Goal: Task Accomplishment & Management: Manage account settings

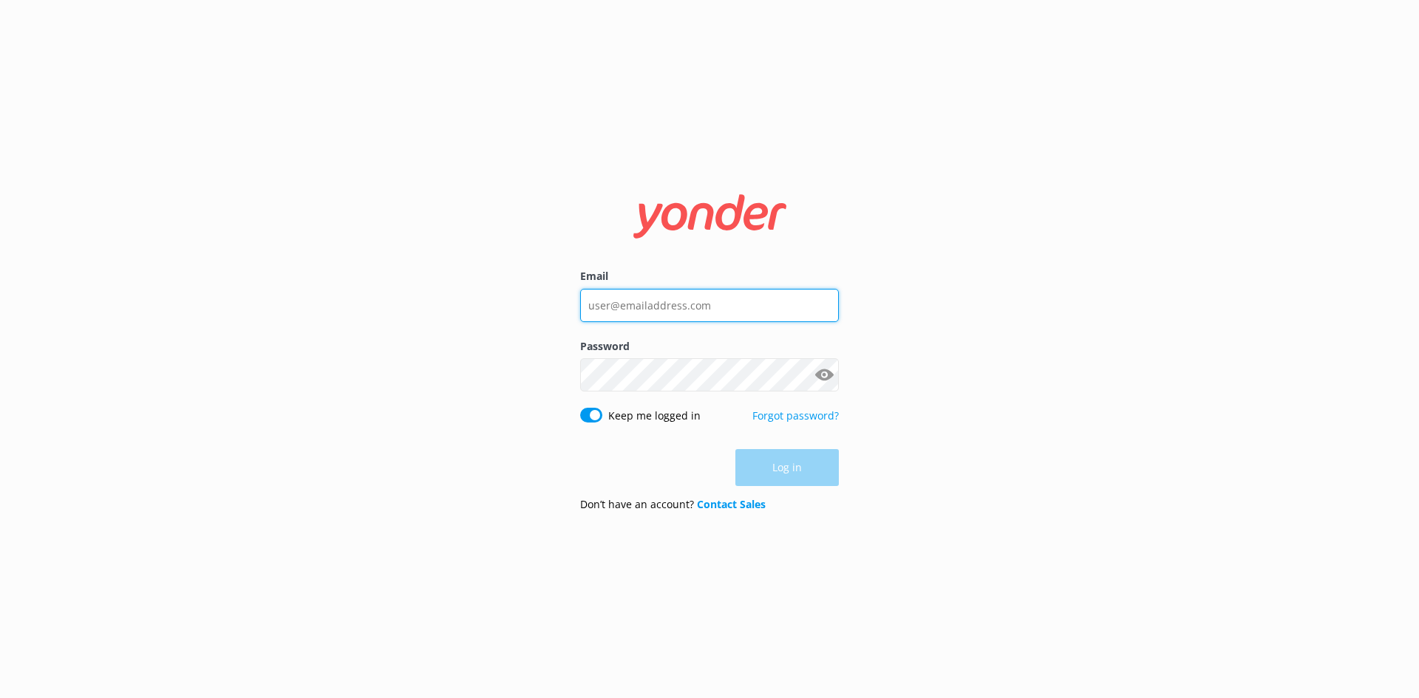
type input "[PERSON_NAME][EMAIL_ADDRESS][DOMAIN_NAME]"
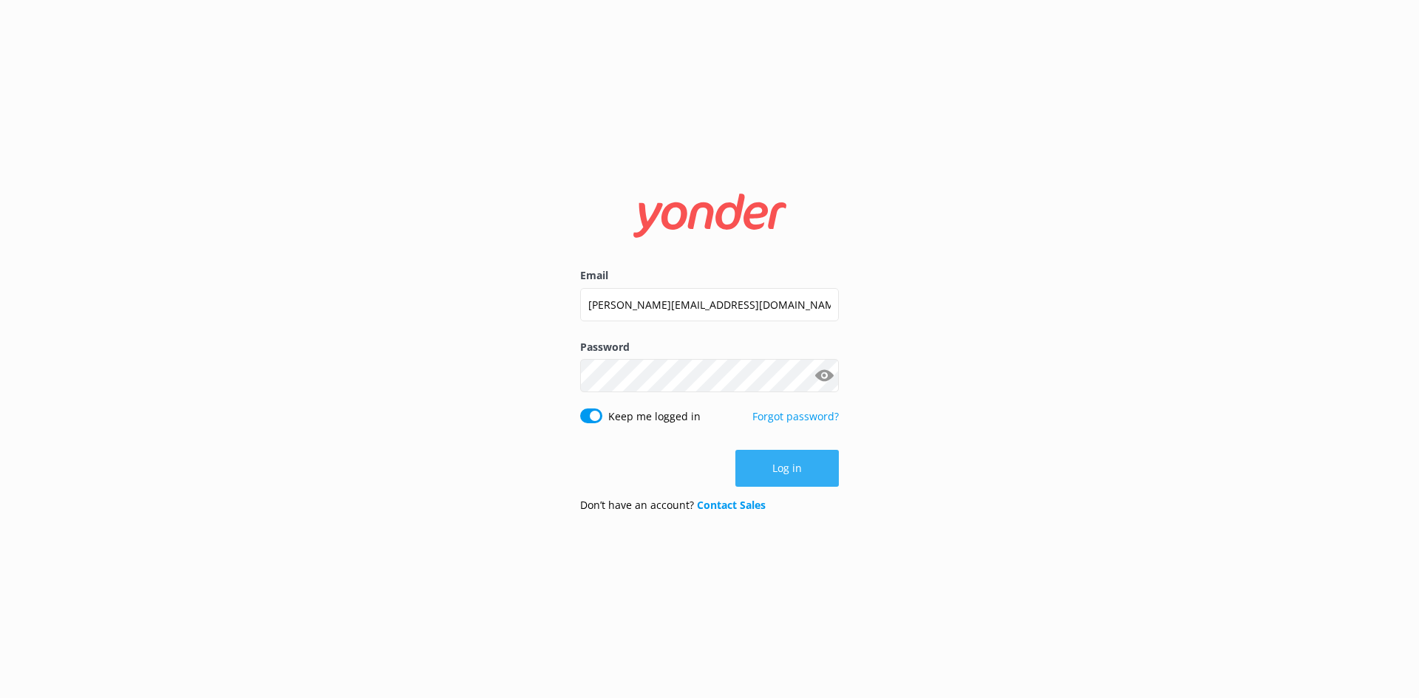
click at [819, 458] on div "Log in" at bounding box center [709, 468] width 259 height 37
click at [786, 468] on button "Log in" at bounding box center [786, 468] width 103 height 37
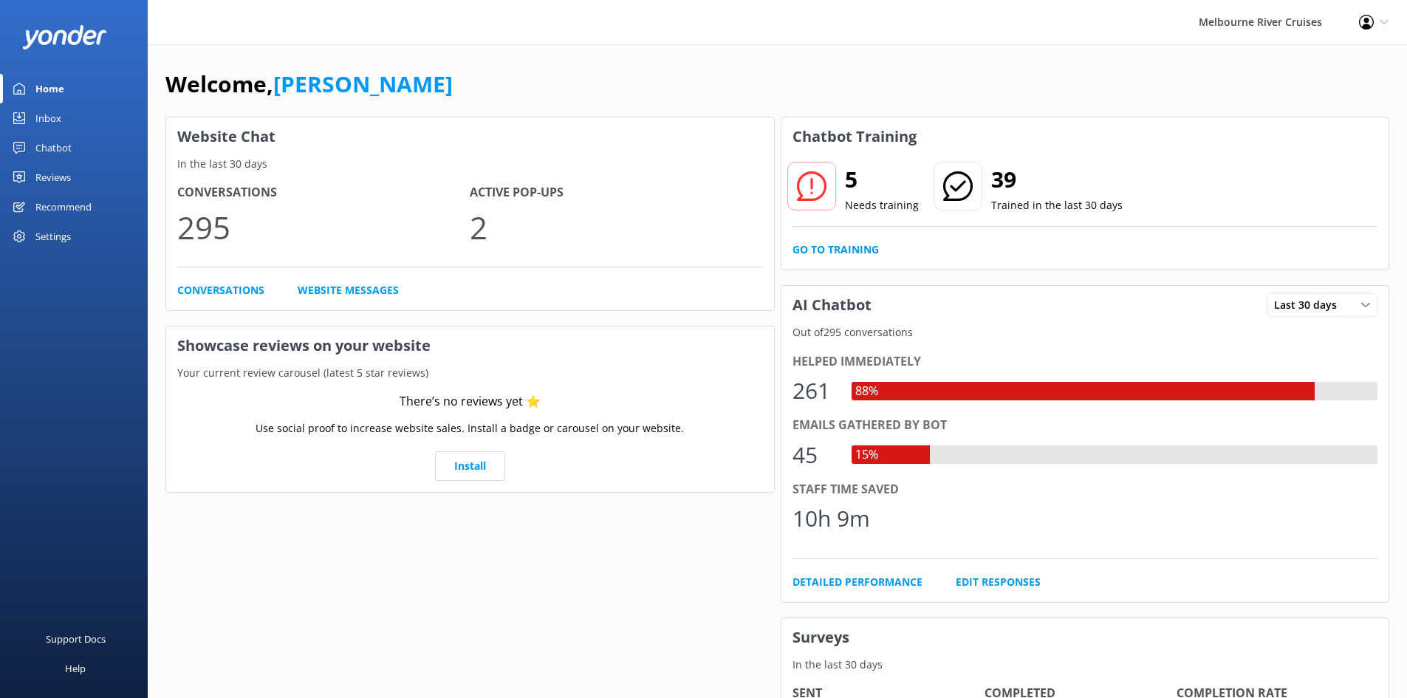
click at [50, 237] on div "Settings" at bounding box center [52, 237] width 35 height 30
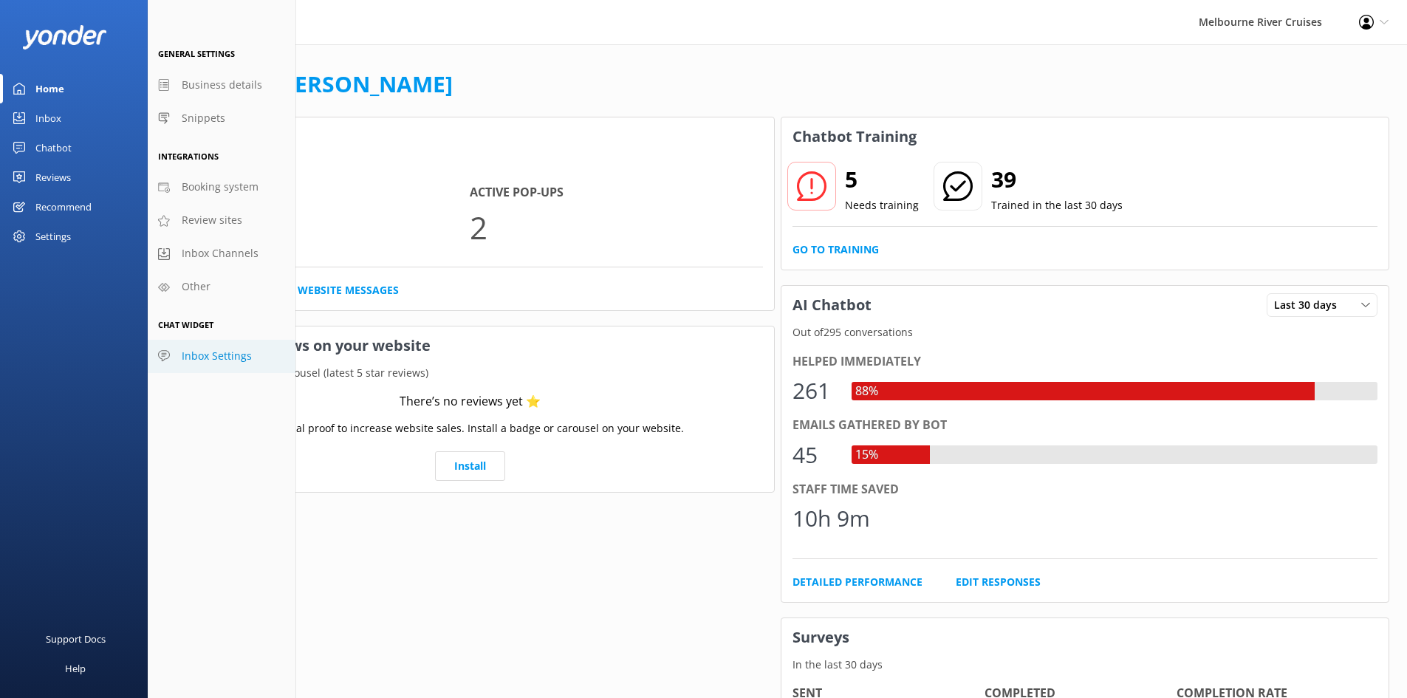
click at [229, 354] on span "Inbox Settings" at bounding box center [217, 356] width 70 height 16
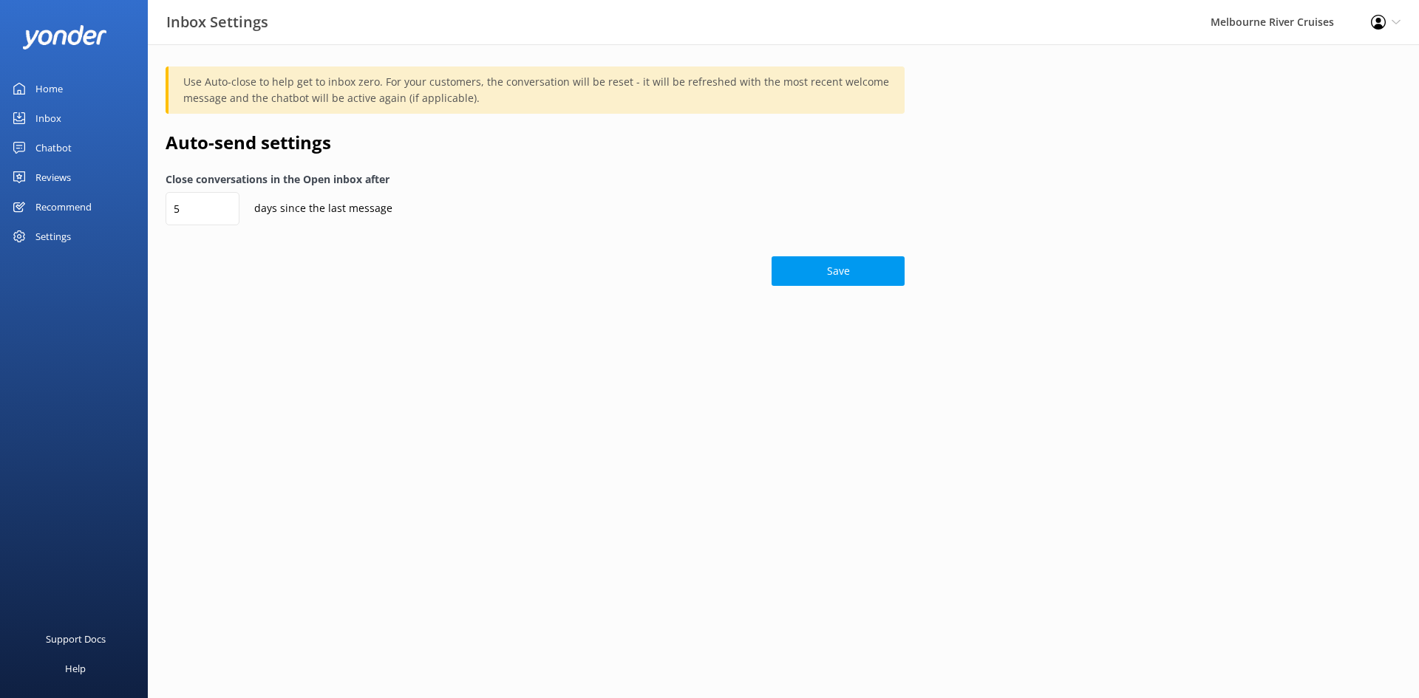
click at [64, 223] on div "Settings" at bounding box center [52, 237] width 35 height 30
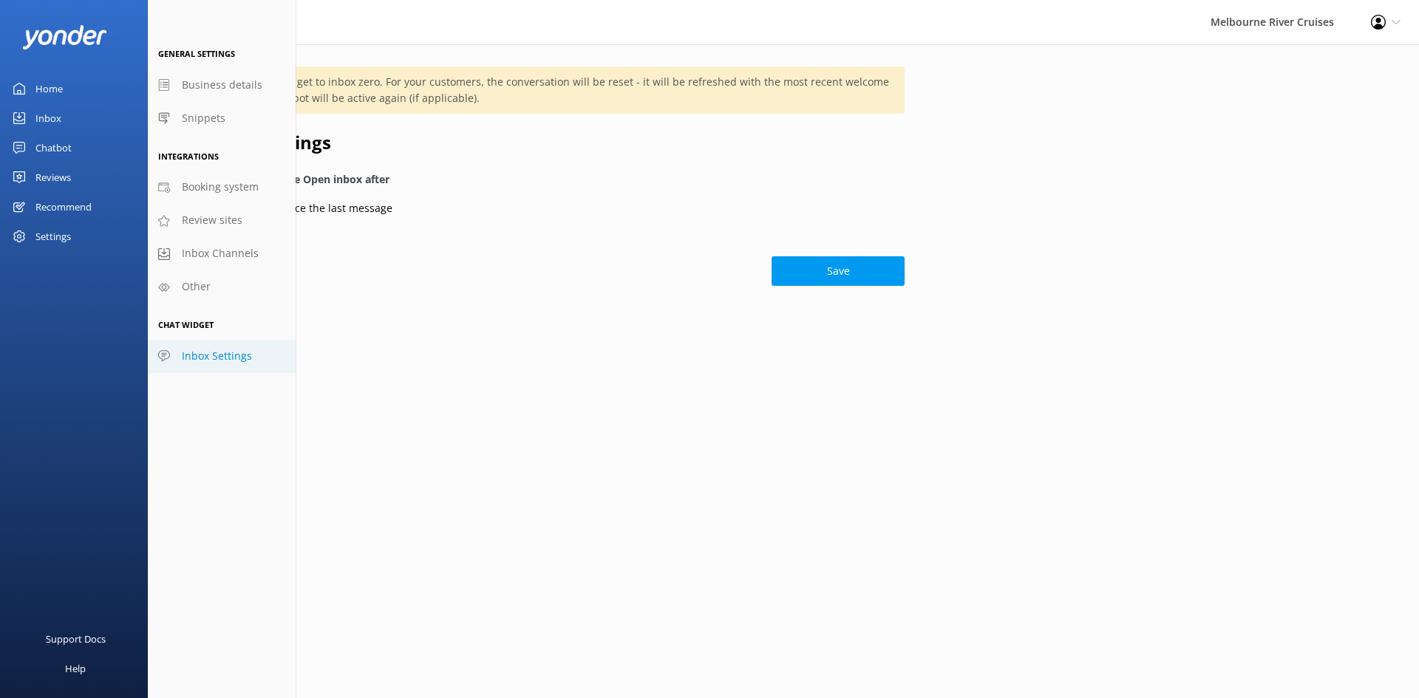
click at [1385, 21] on use at bounding box center [1378, 22] width 15 height 15
click at [1311, 64] on link "Profile Settings" at bounding box center [1346, 64] width 148 height 37
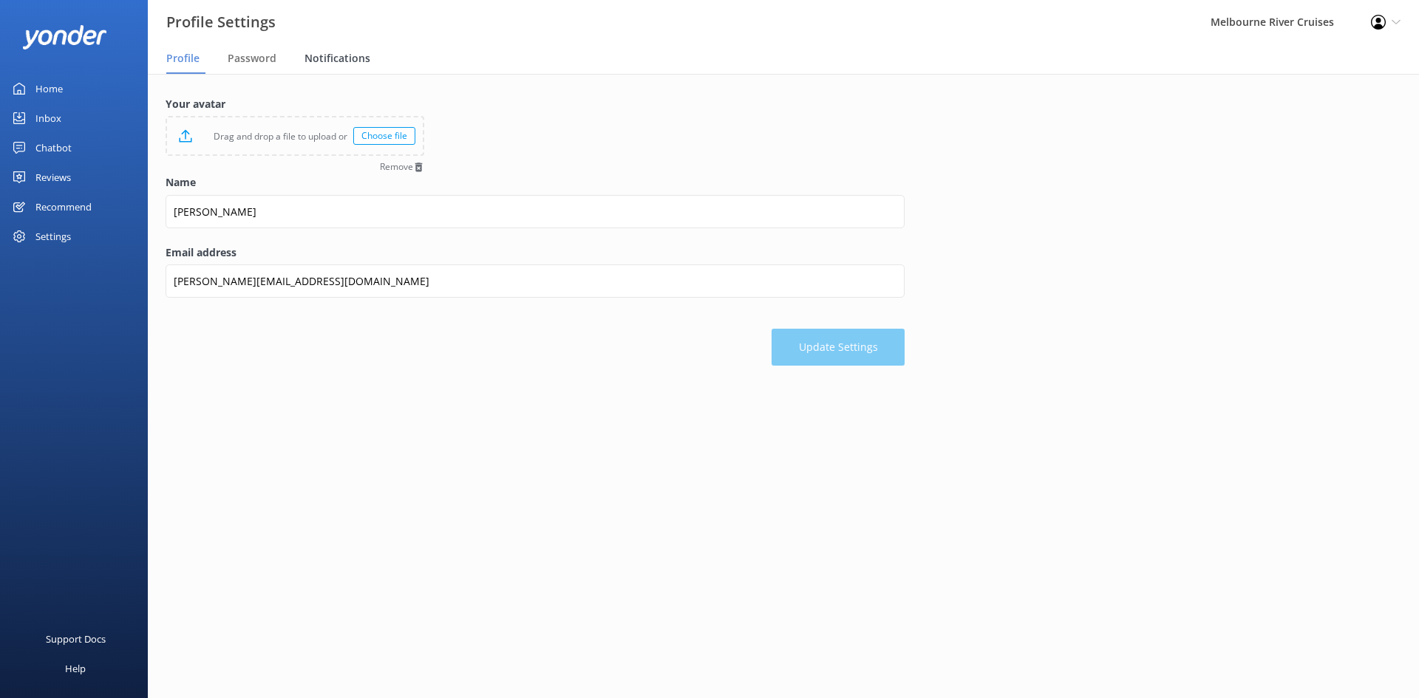
click at [327, 64] on span "Notifications" at bounding box center [337, 58] width 66 height 15
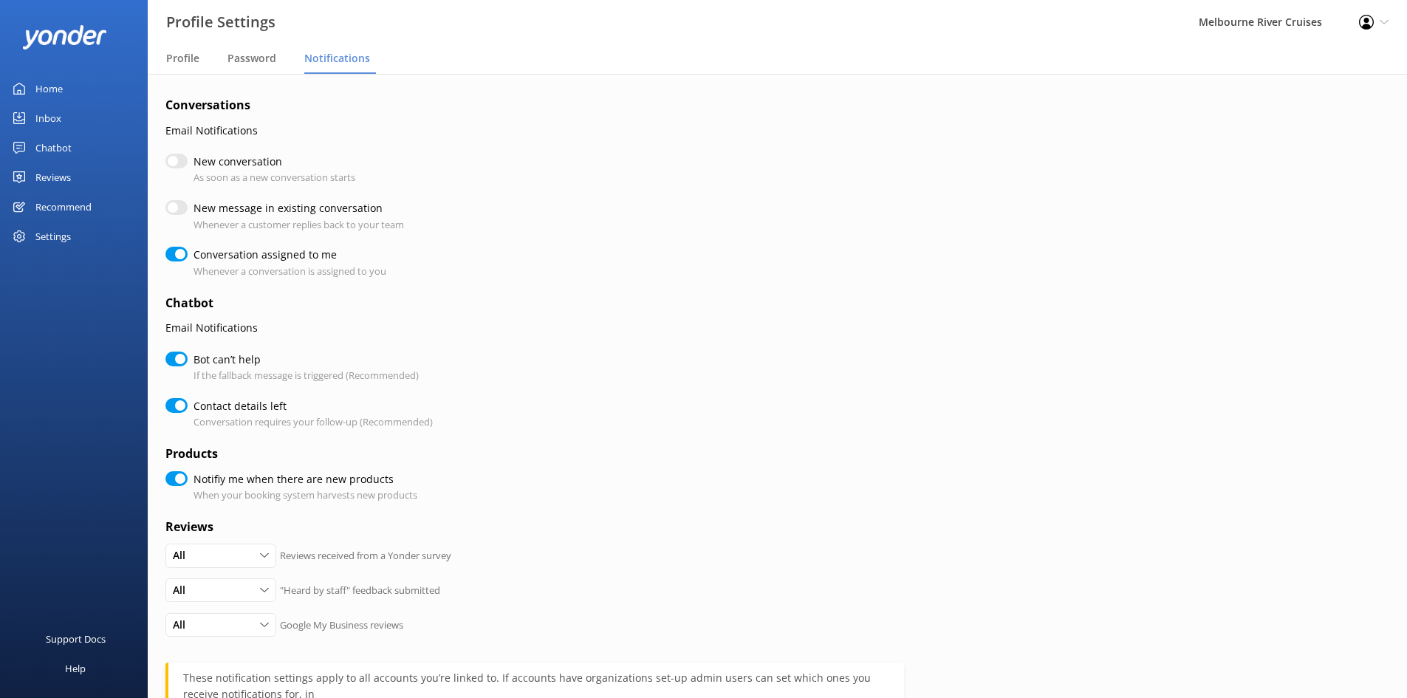
click at [170, 159] on input "New conversation" at bounding box center [176, 161] width 22 height 15
checkbox input "true"
click at [180, 211] on input "New message in existing conversation" at bounding box center [176, 207] width 22 height 15
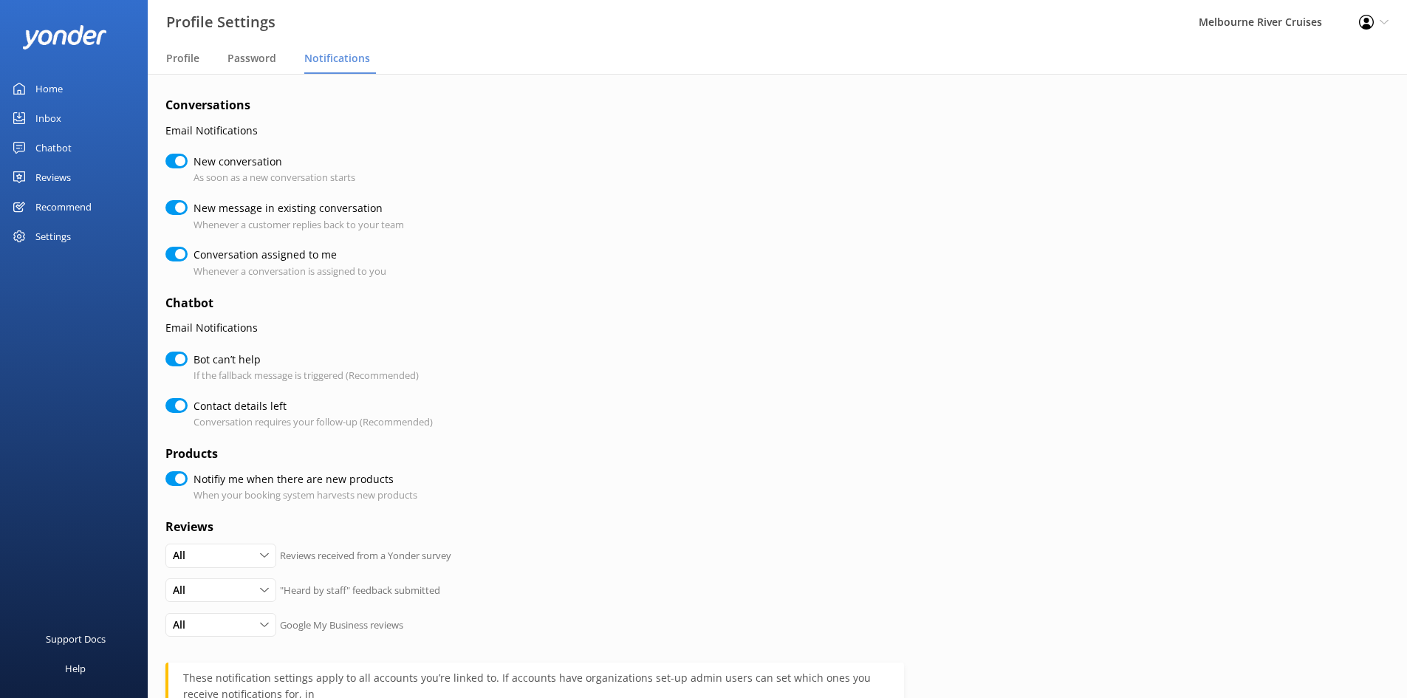
checkbox input "true"
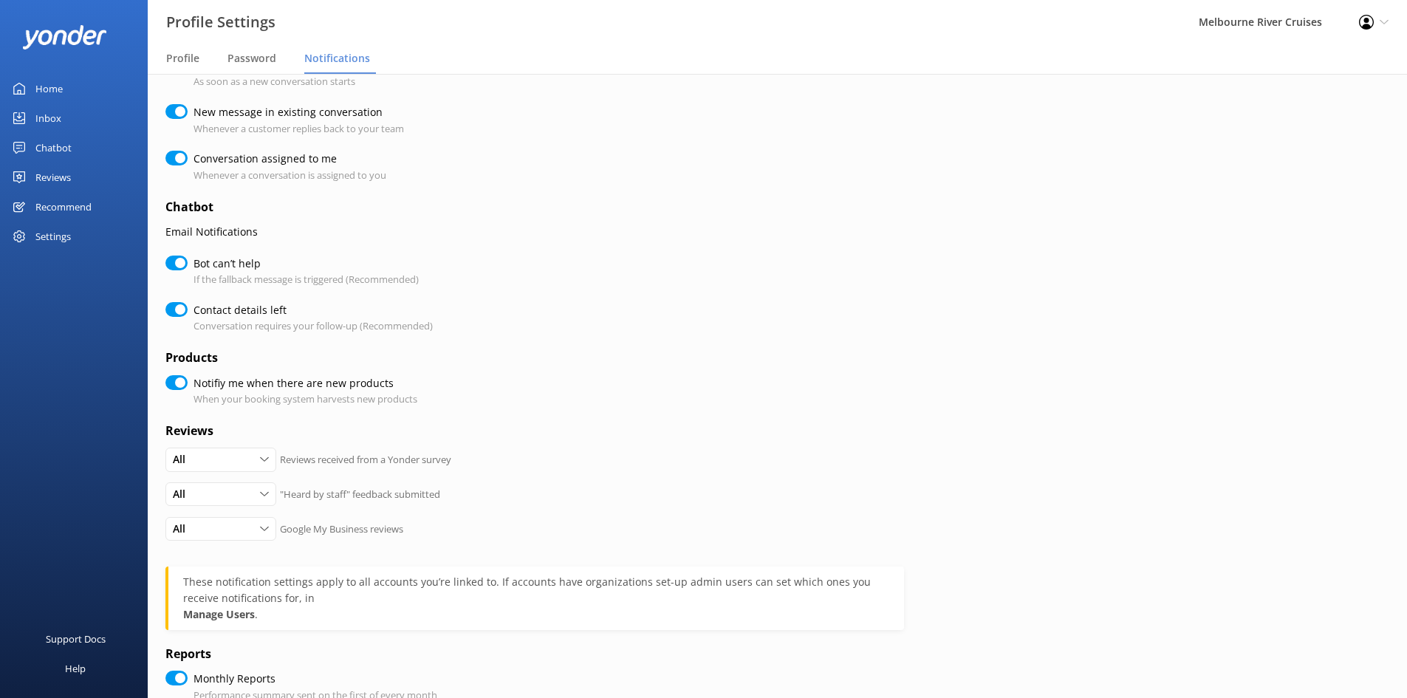
scroll to position [197, 0]
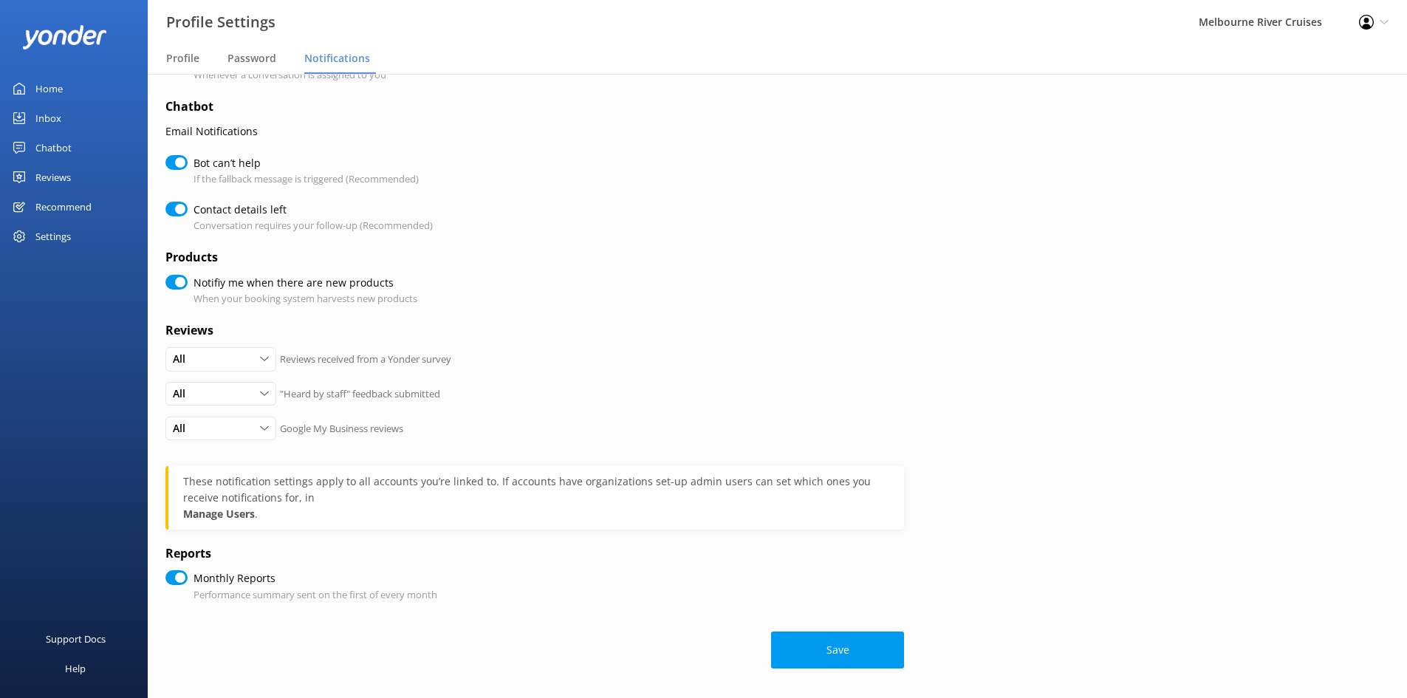
drag, startPoint x: 876, startPoint y: 641, endPoint x: 1002, endPoint y: 414, distance: 258.6
click at [1002, 414] on div "Conversations Email Notifications New conversation As soon as a new conversatio…" at bounding box center [778, 287] width 1260 height 821
click at [852, 654] on button "Save" at bounding box center [837, 650] width 133 height 37
checkbox input "true"
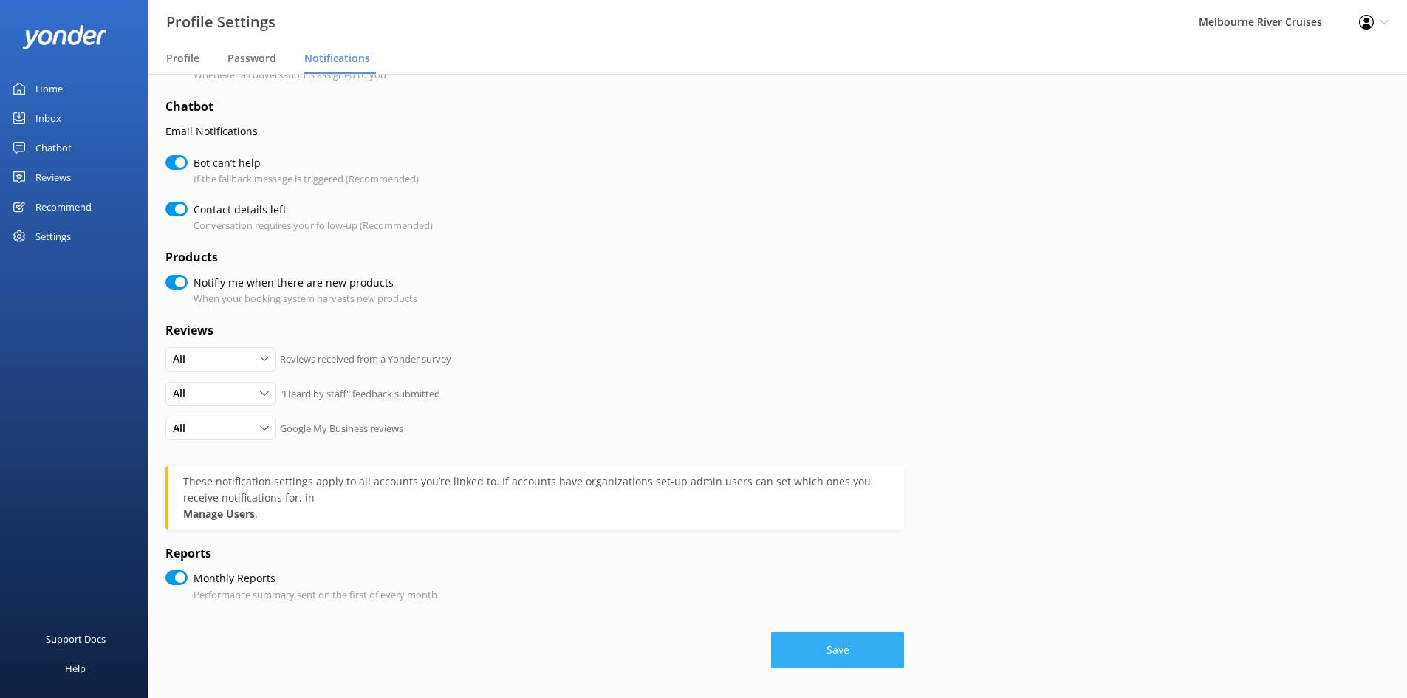
checkbox input "true"
click at [56, 140] on div "Chatbot" at bounding box center [53, 148] width 36 height 30
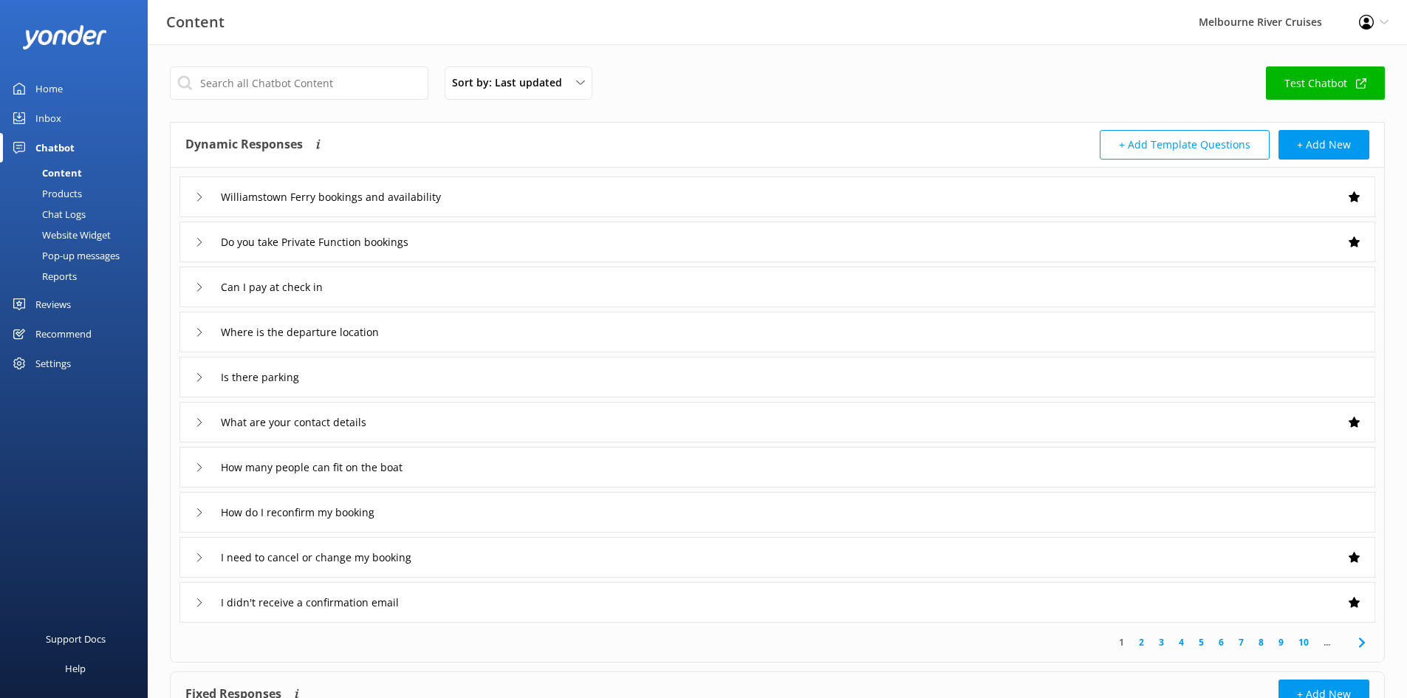
click at [47, 120] on div "Inbox" at bounding box center [48, 118] width 26 height 30
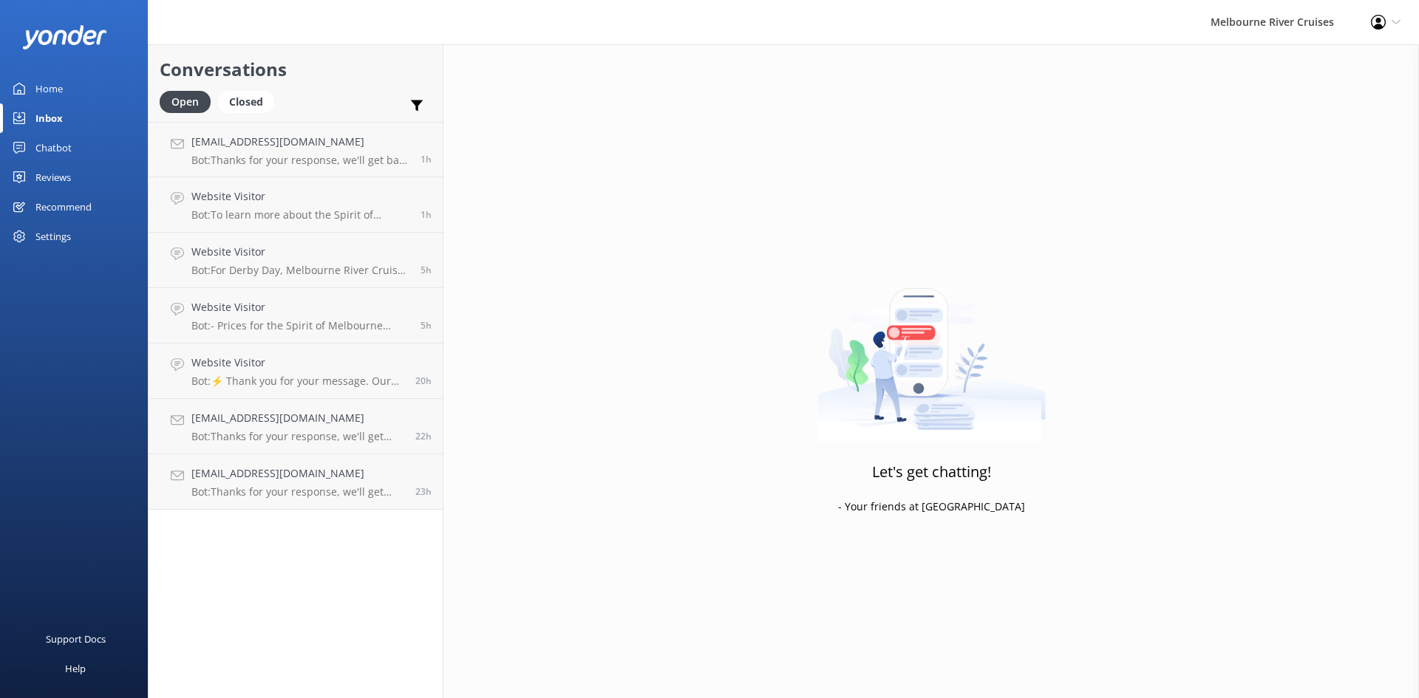
click at [1410, 30] on div "Profile Settings Logout" at bounding box center [1385, 22] width 66 height 44
click at [1403, 28] on div "Profile Settings Logout" at bounding box center [1385, 22] width 66 height 44
click at [1395, 28] on div "Profile Settings Logout" at bounding box center [1385, 22] width 66 height 44
click at [1362, 63] on link "Profile Settings" at bounding box center [1346, 64] width 148 height 37
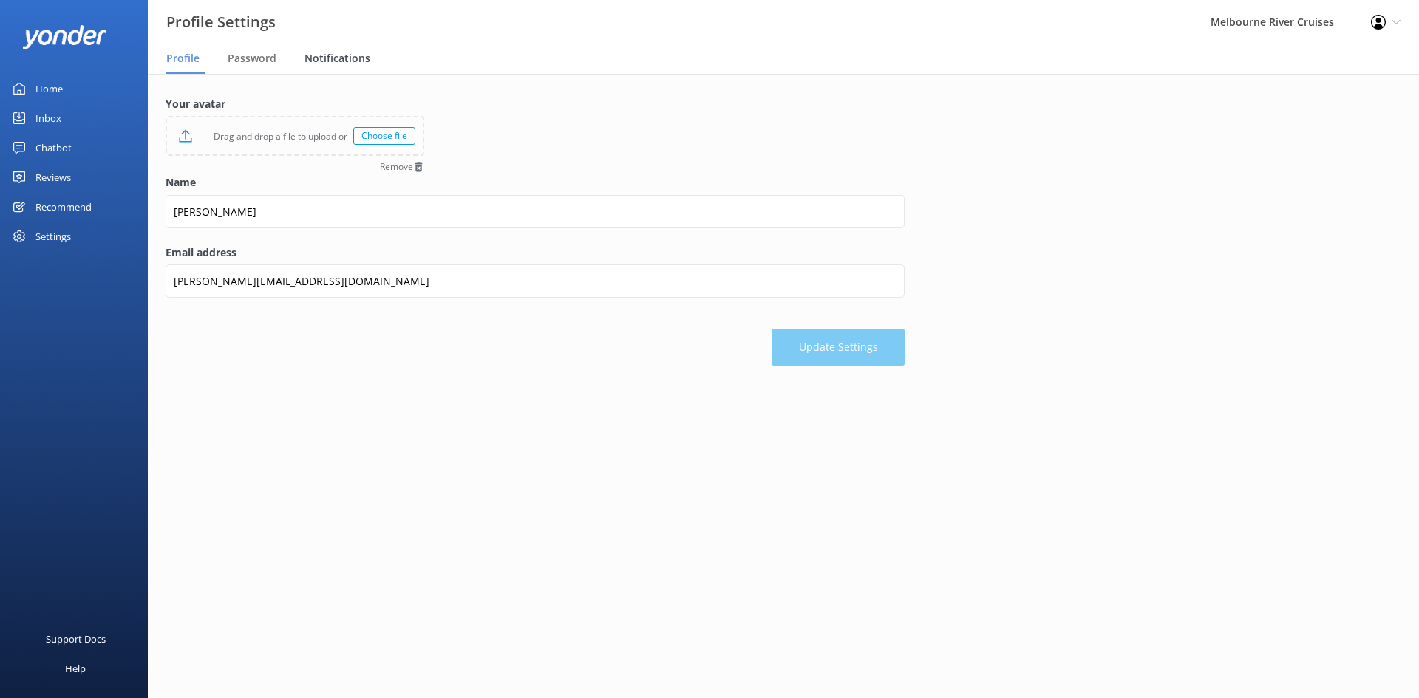
click at [346, 58] on span "Notifications" at bounding box center [337, 58] width 66 height 15
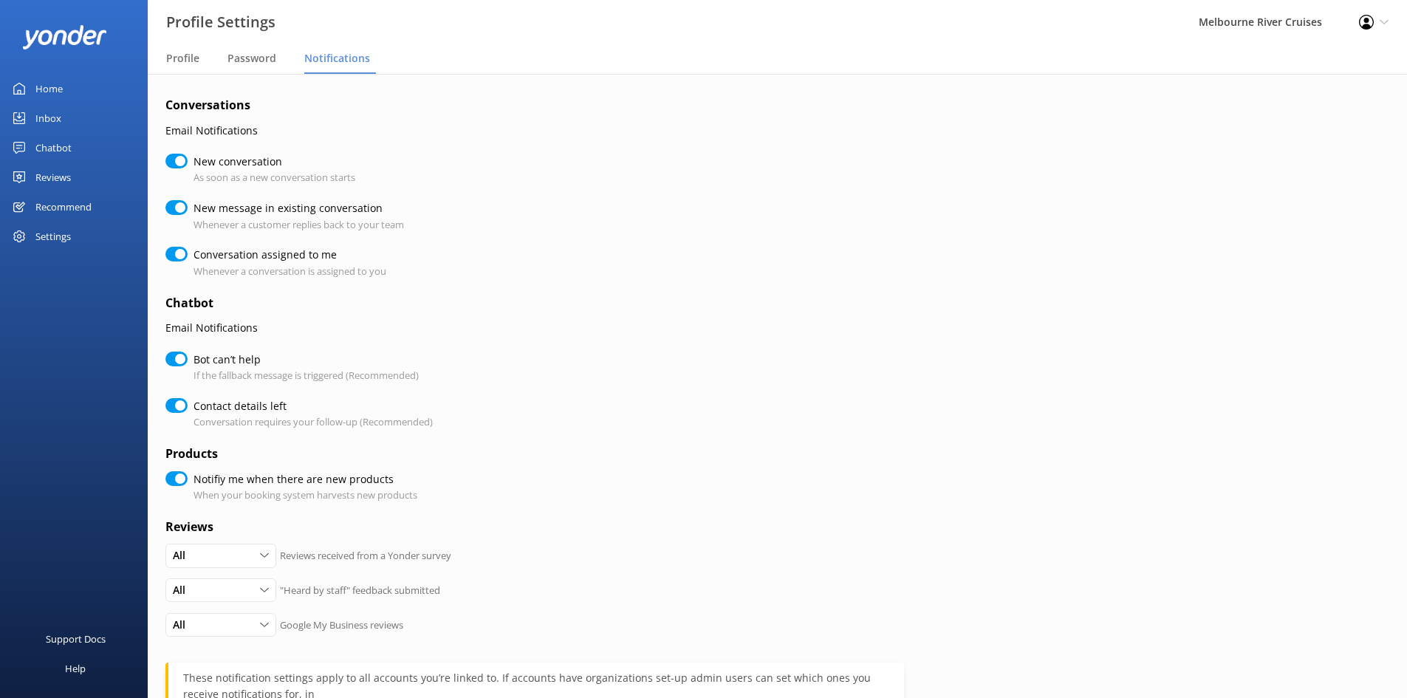
checkbox input "true"
drag, startPoint x: 65, startPoint y: 81, endPoint x: 64, endPoint y: 97, distance: 15.6
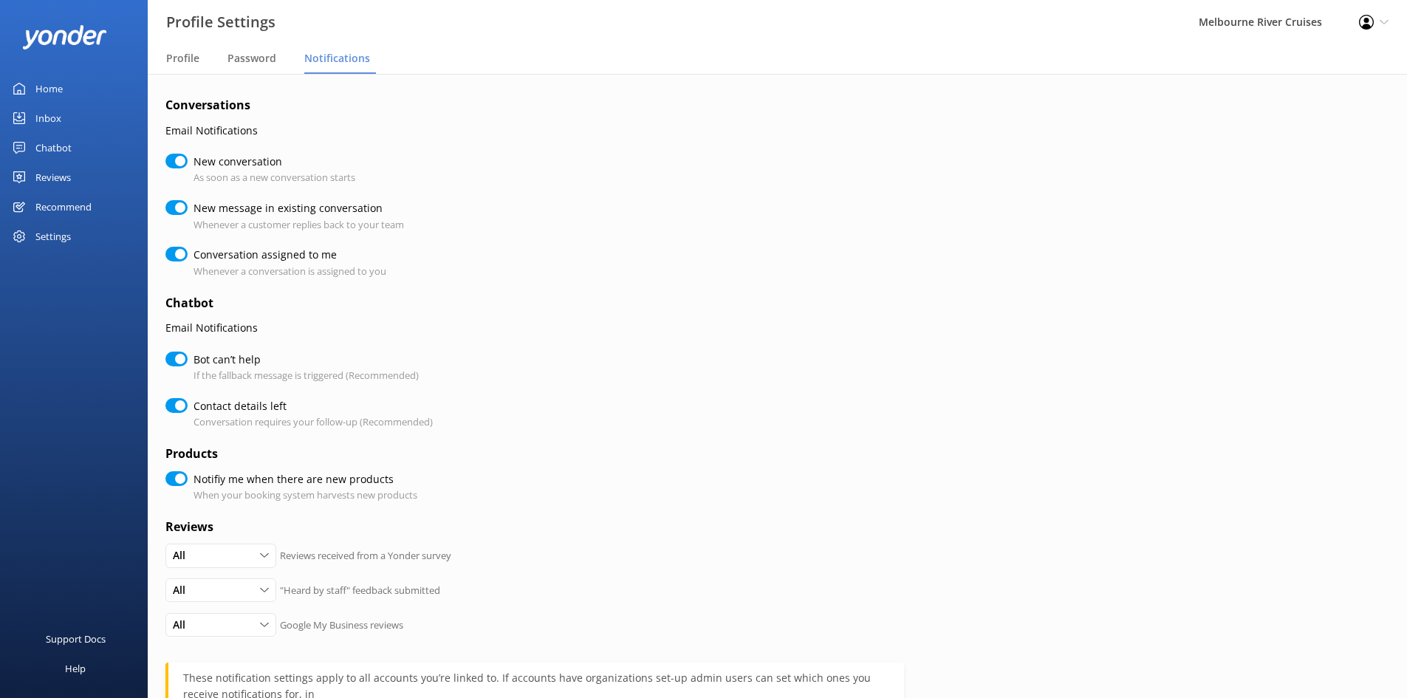
click at [66, 81] on link "Home" at bounding box center [74, 89] width 148 height 30
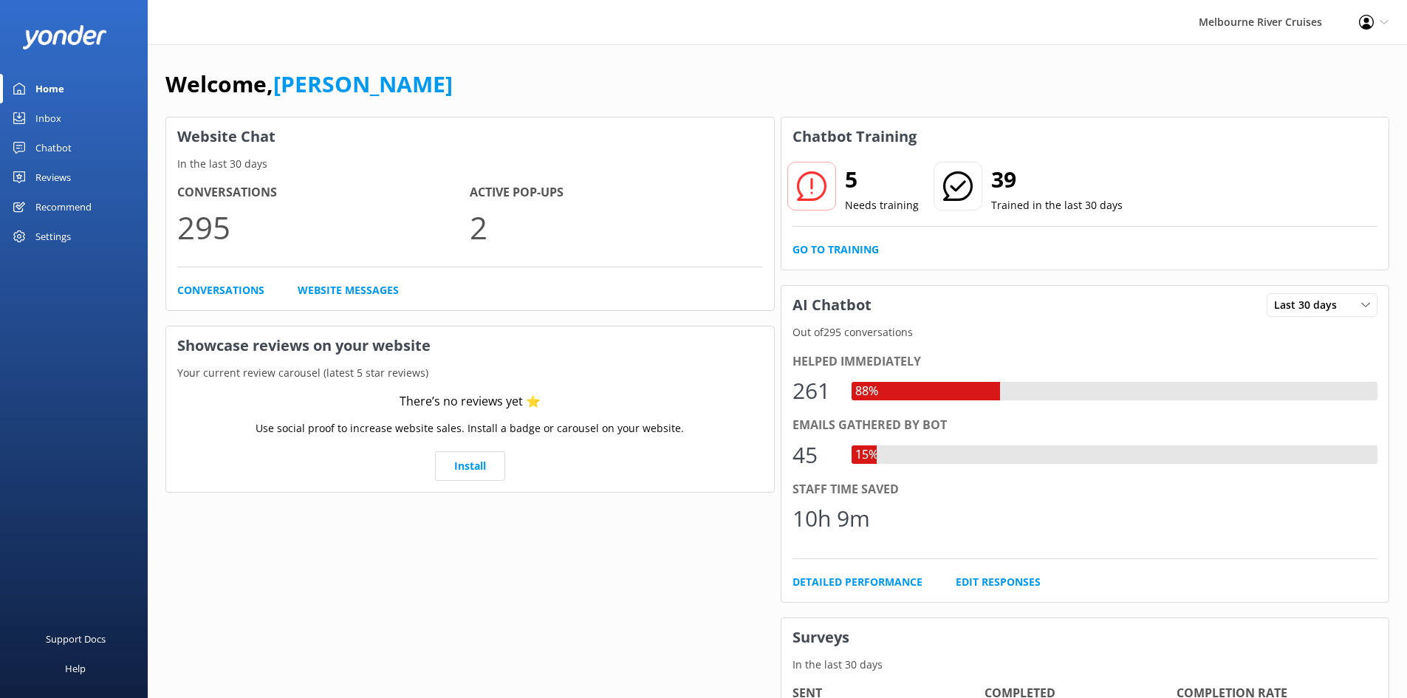
click at [62, 112] on link "Inbox" at bounding box center [74, 118] width 148 height 30
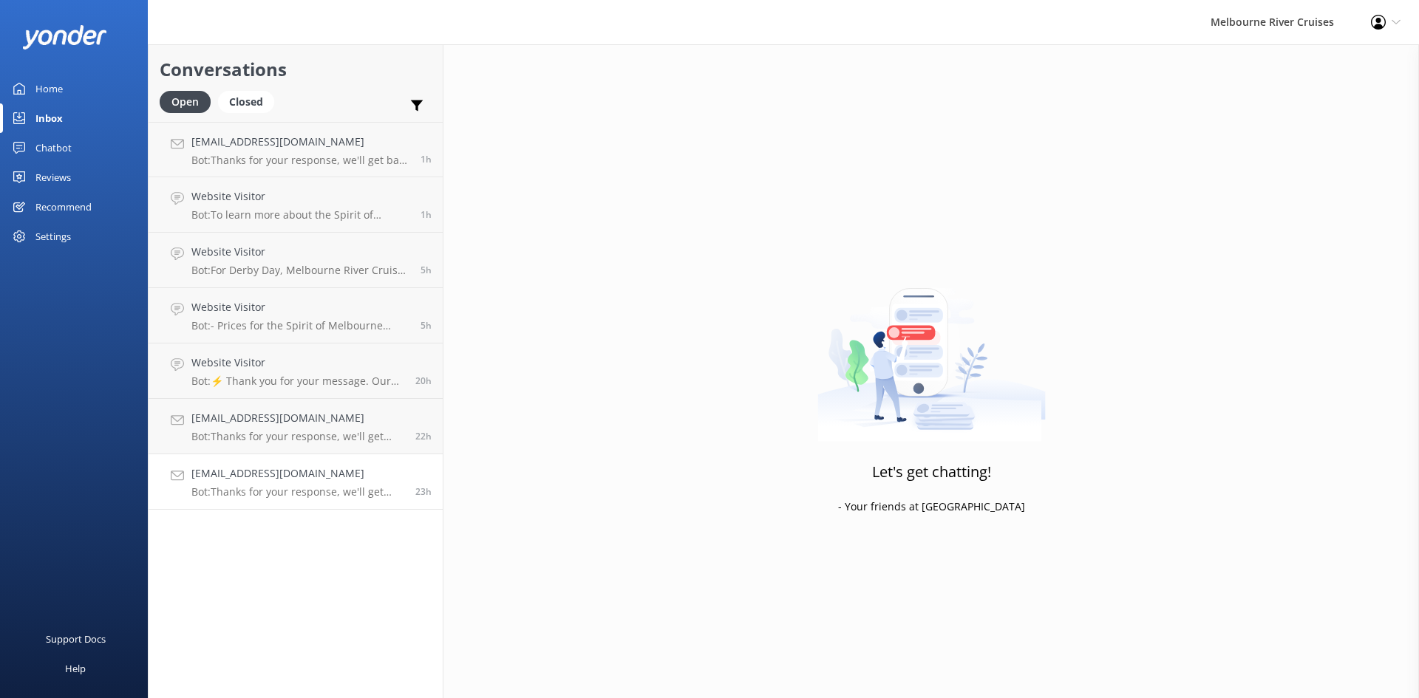
click at [238, 485] on div "Osnaider1208@gmail.com Bot: Thanks for your response, we'll get back to you as …" at bounding box center [297, 481] width 213 height 33
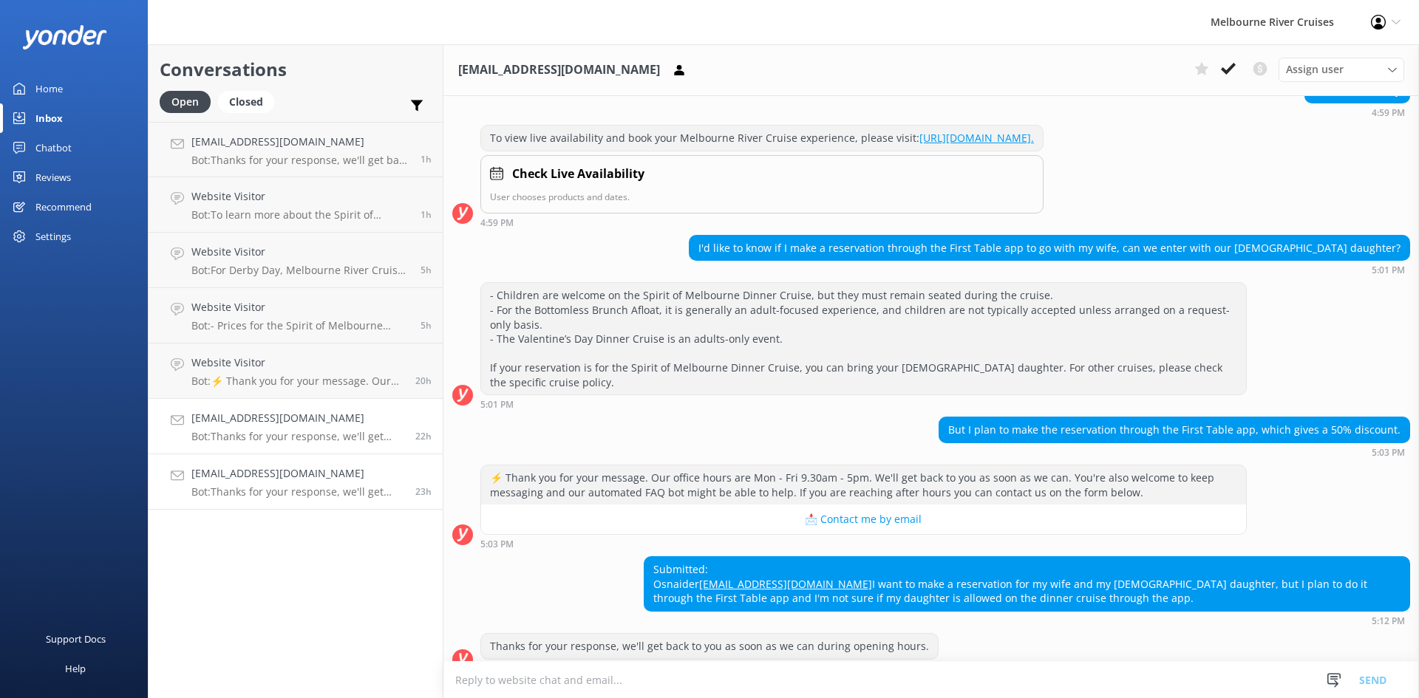
scroll to position [244, 0]
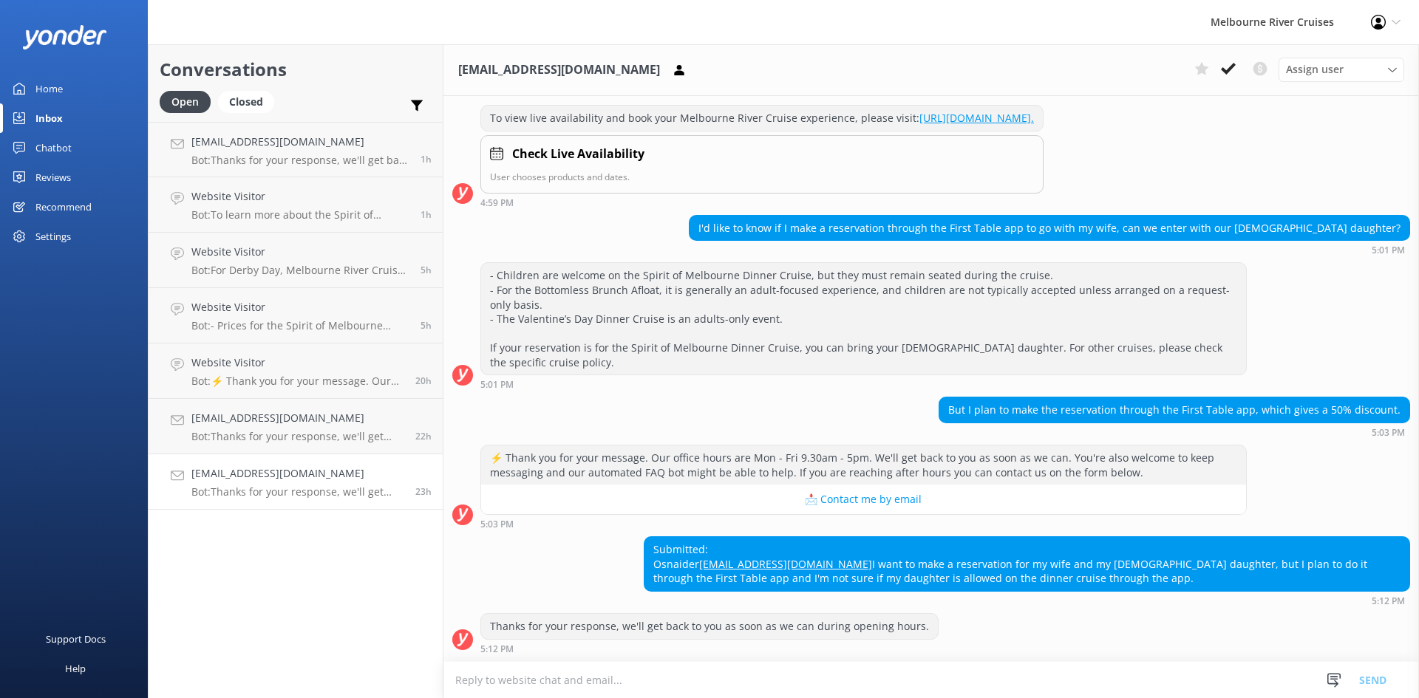
click at [327, 486] on p "Bot: Thanks for your response, we'll get back to you as soon as we can during o…" at bounding box center [297, 491] width 213 height 13
click at [281, 367] on h4 "Website Visitor" at bounding box center [297, 363] width 213 height 16
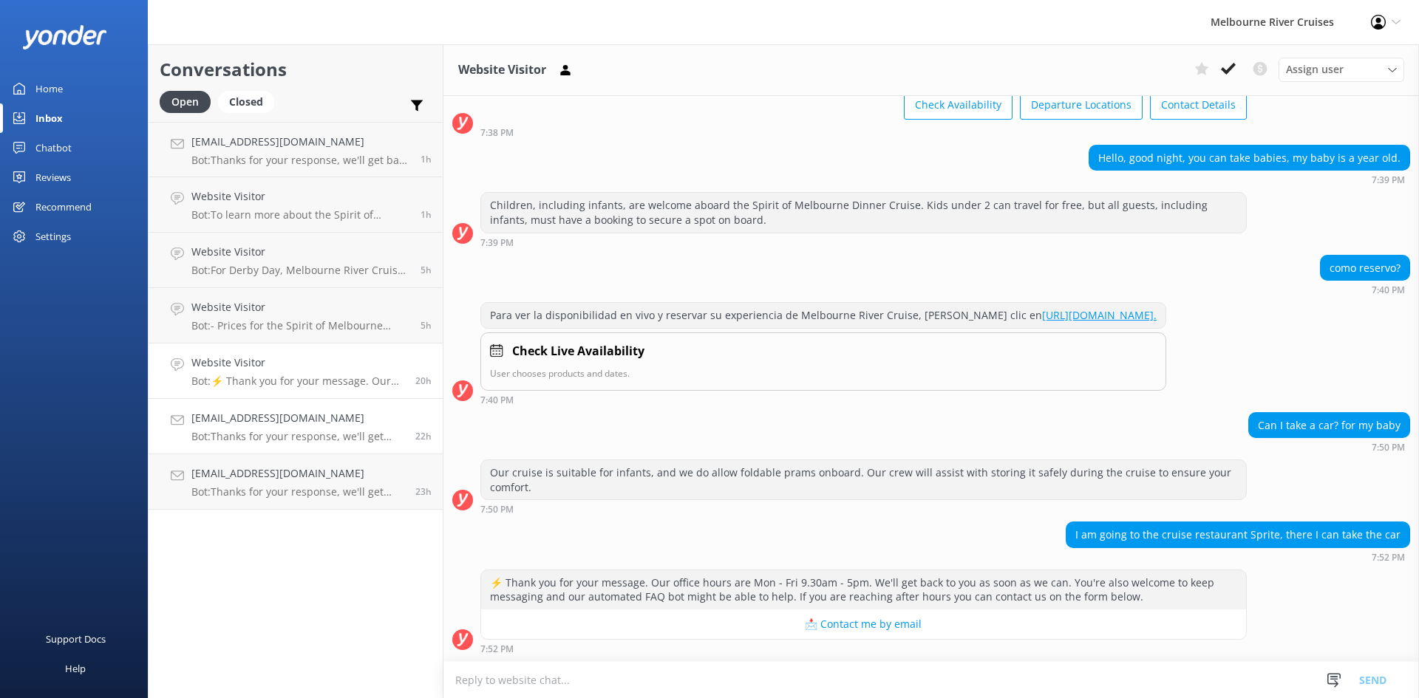
scroll to position [129, 0]
click at [294, 482] on div "Osnaider1208@gmail.com Bot: Thanks for your response, we'll get back to you as …" at bounding box center [297, 481] width 213 height 33
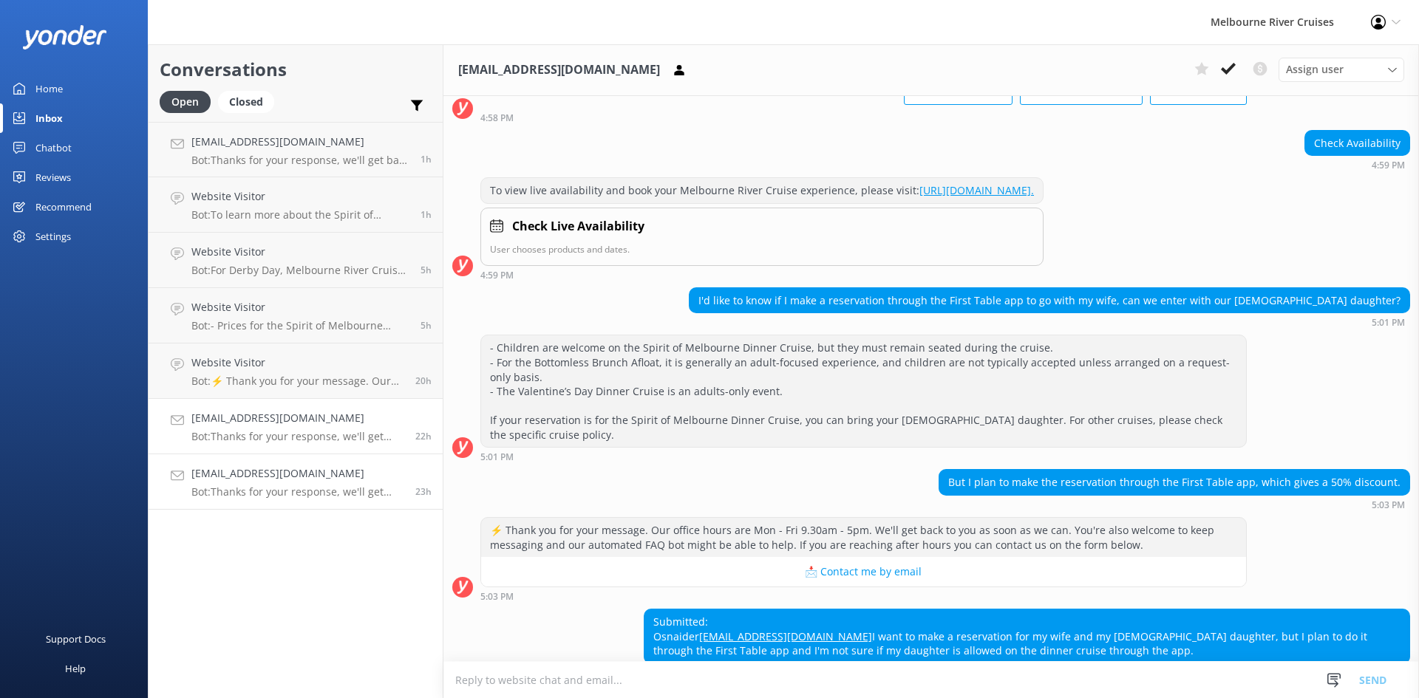
scroll to position [244, 0]
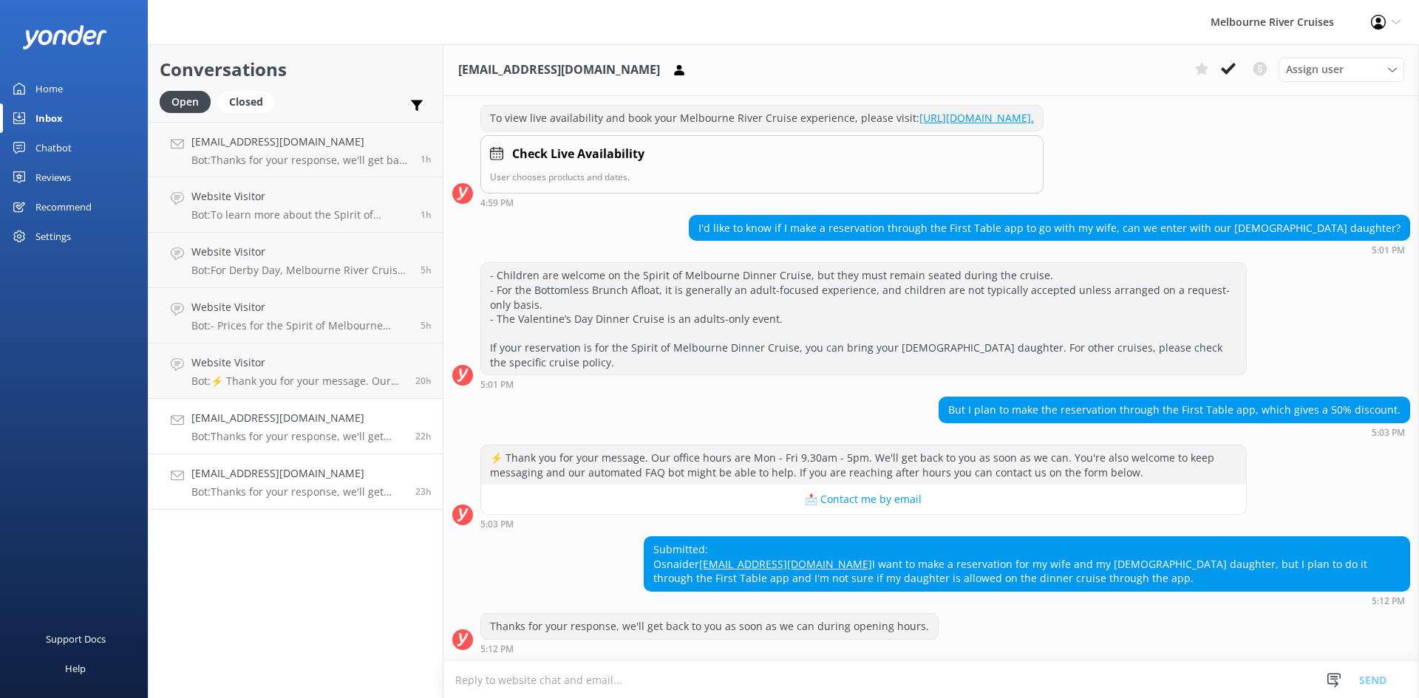
click at [281, 438] on p "Bot: Thanks for your response, we'll get back to you as soon as we can during o…" at bounding box center [297, 436] width 213 height 13
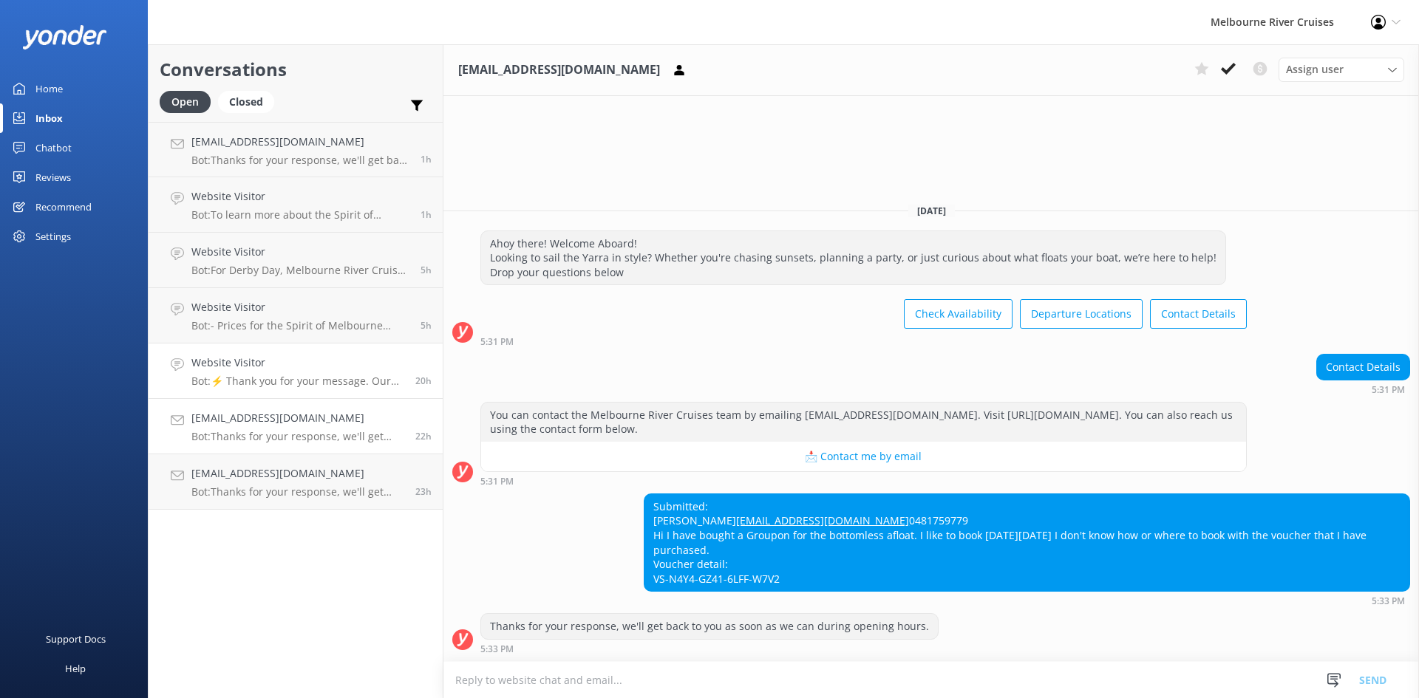
click at [254, 382] on p "Bot: ⚡ Thank you for your message. Our office hours are Mon - Fri 9.30am - 5pm.…" at bounding box center [297, 381] width 213 height 13
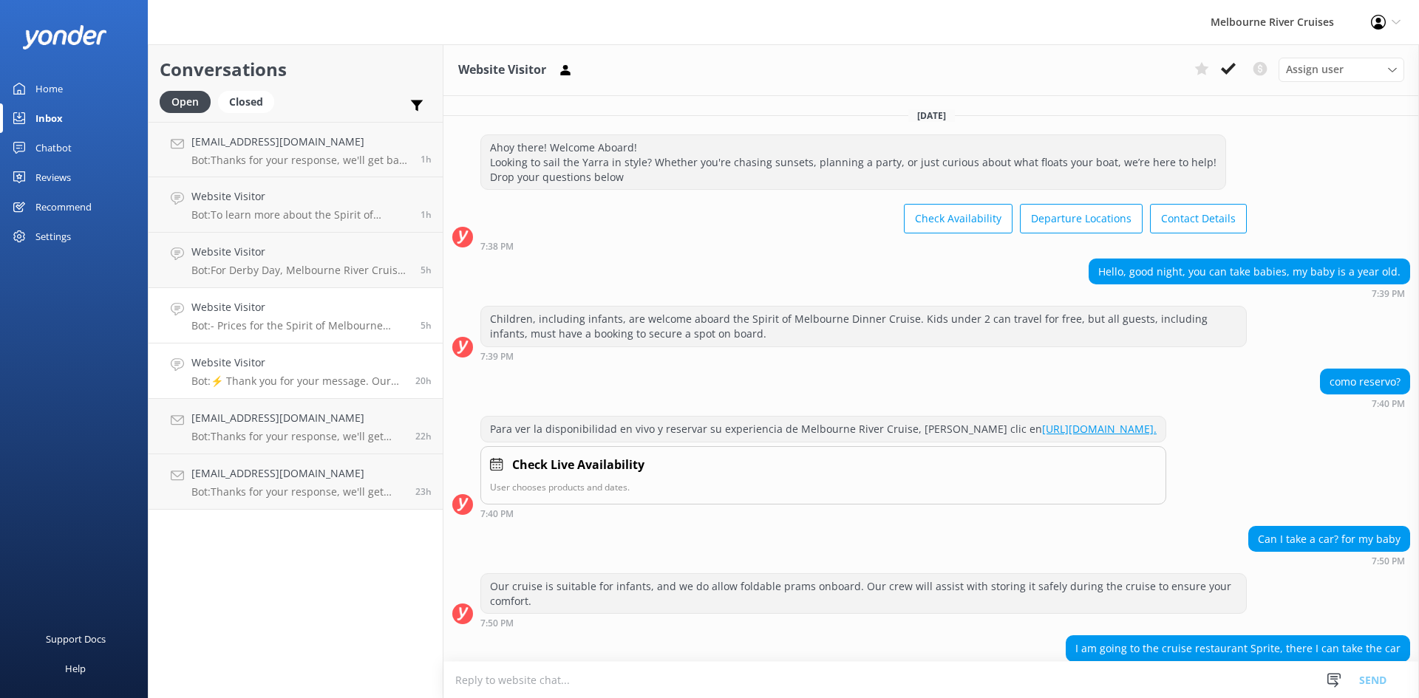
scroll to position [129, 0]
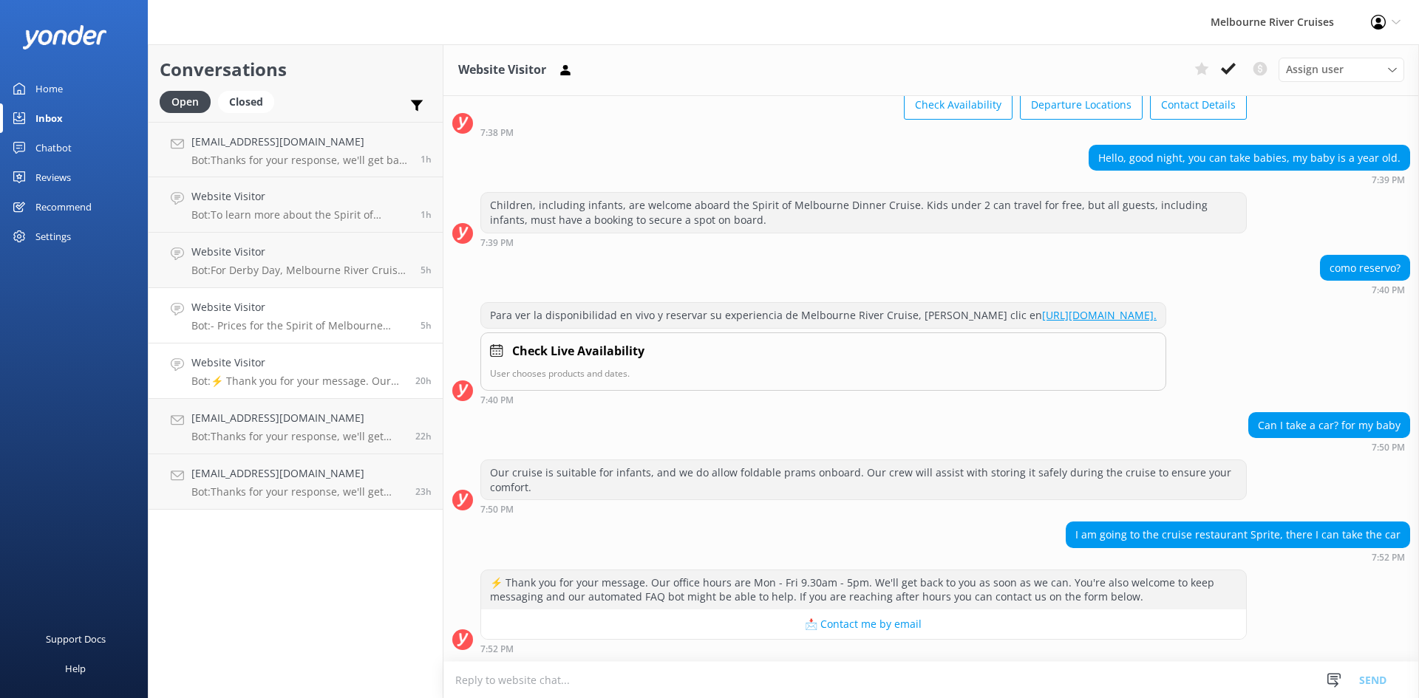
click at [243, 324] on p "Bot: - Prices for the Spirit of Melbourne Dinner Cruise start from $195 for adu…" at bounding box center [300, 325] width 218 height 13
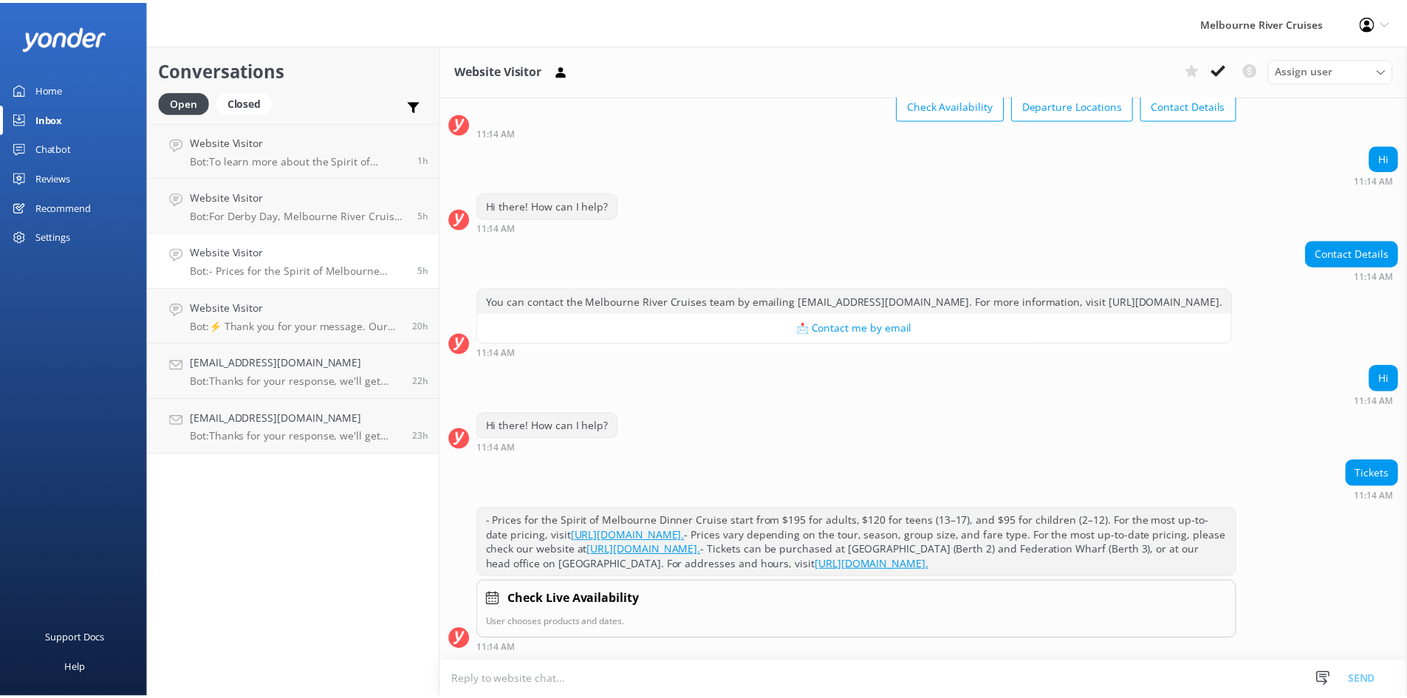
scroll to position [157, 0]
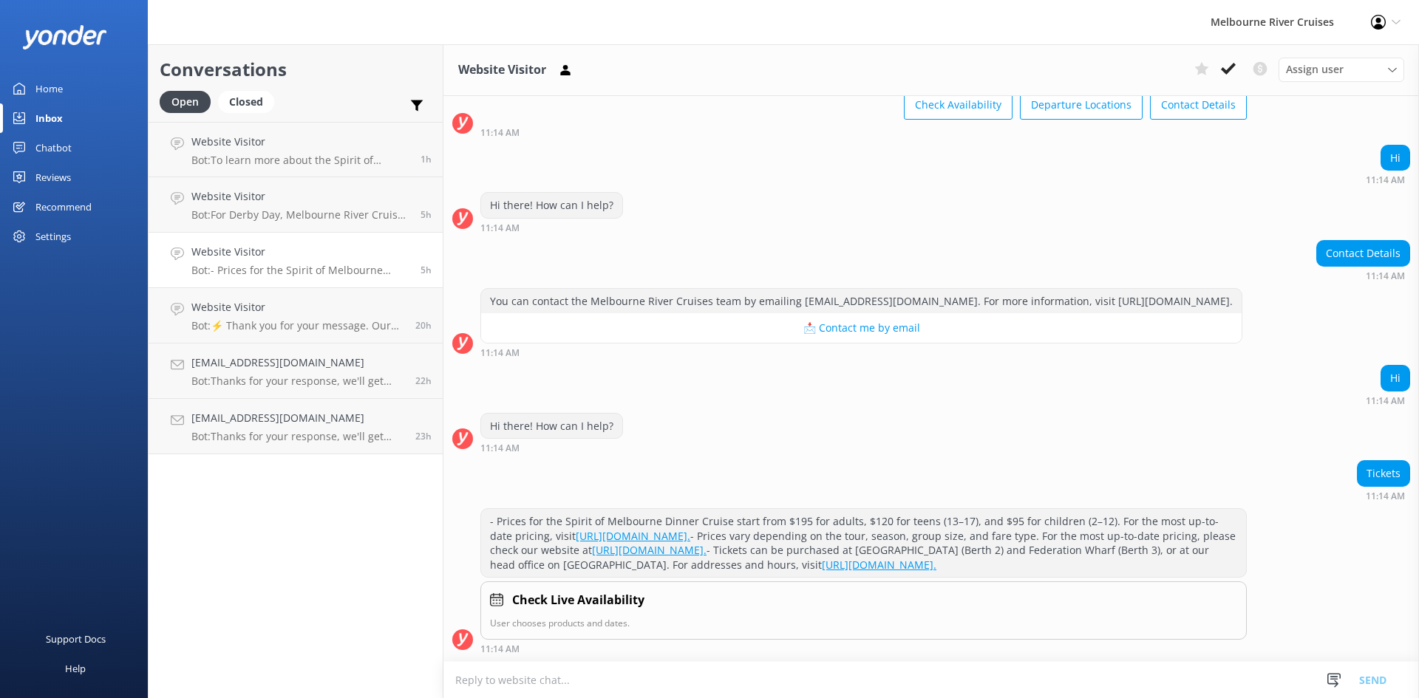
click at [250, 275] on p "Bot: - Prices for the Spirit of Melbourne Dinner Cruise start from $195 for adu…" at bounding box center [300, 270] width 218 height 13
click at [252, 225] on link "Website Visitor Bot: For Derby Day, Melbourne River Cruises offers a Water Taxi…" at bounding box center [296, 204] width 294 height 55
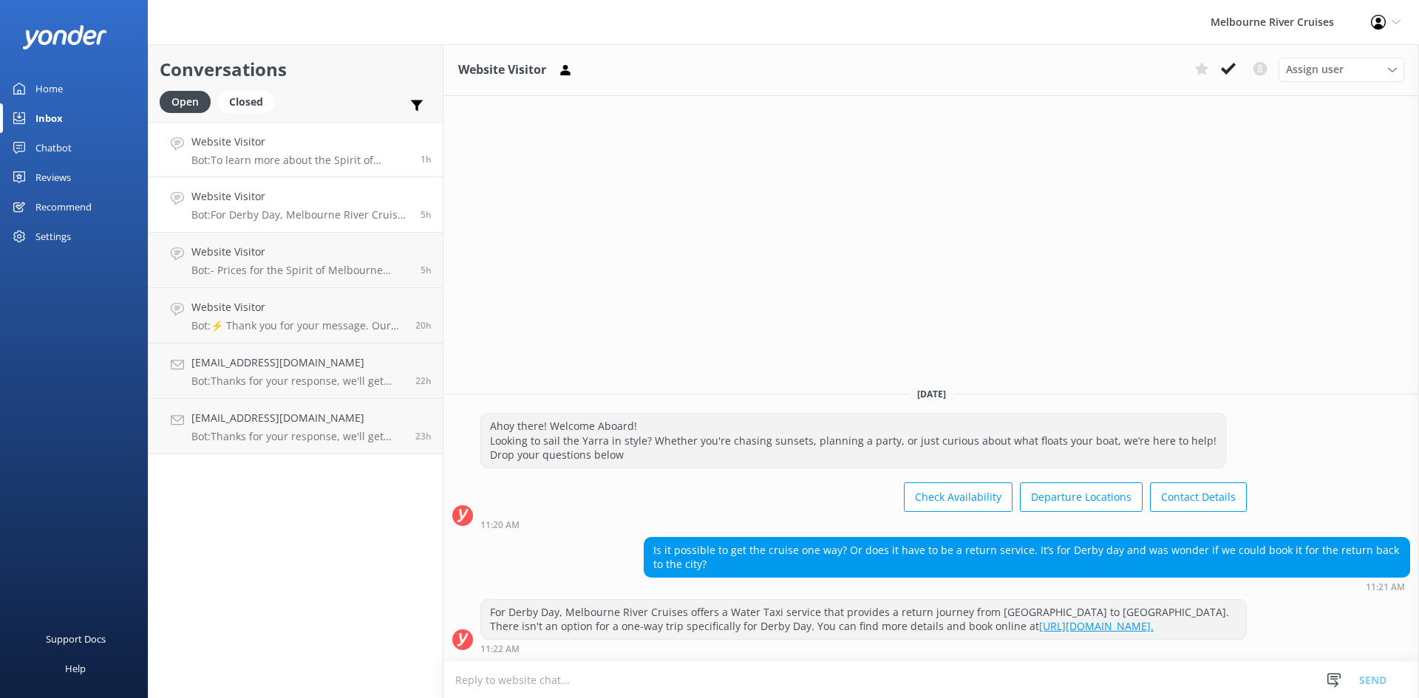
click at [253, 170] on link "Website Visitor Bot: To learn more about the Spirit of Melbourne Lunch Cruise a…" at bounding box center [296, 149] width 294 height 55
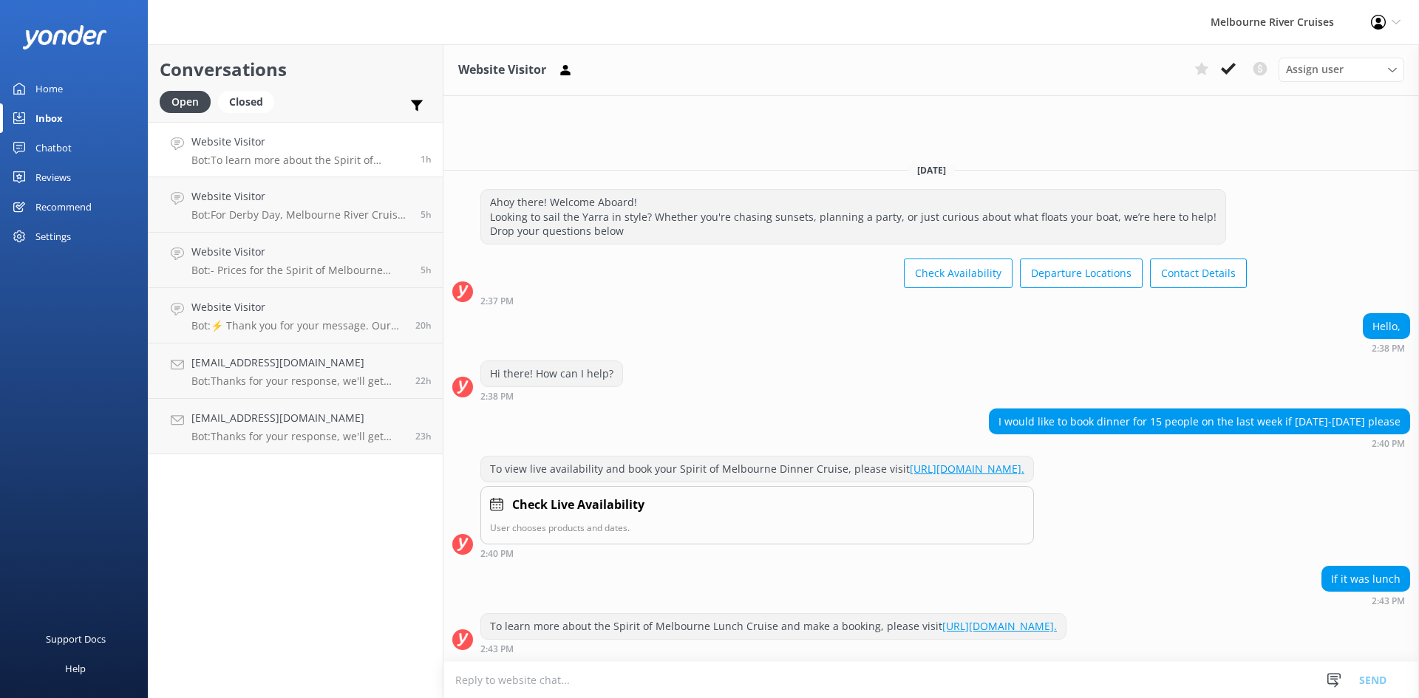
click at [53, 90] on div "Home" at bounding box center [48, 89] width 27 height 30
